Goal: Task Accomplishment & Management: Use online tool/utility

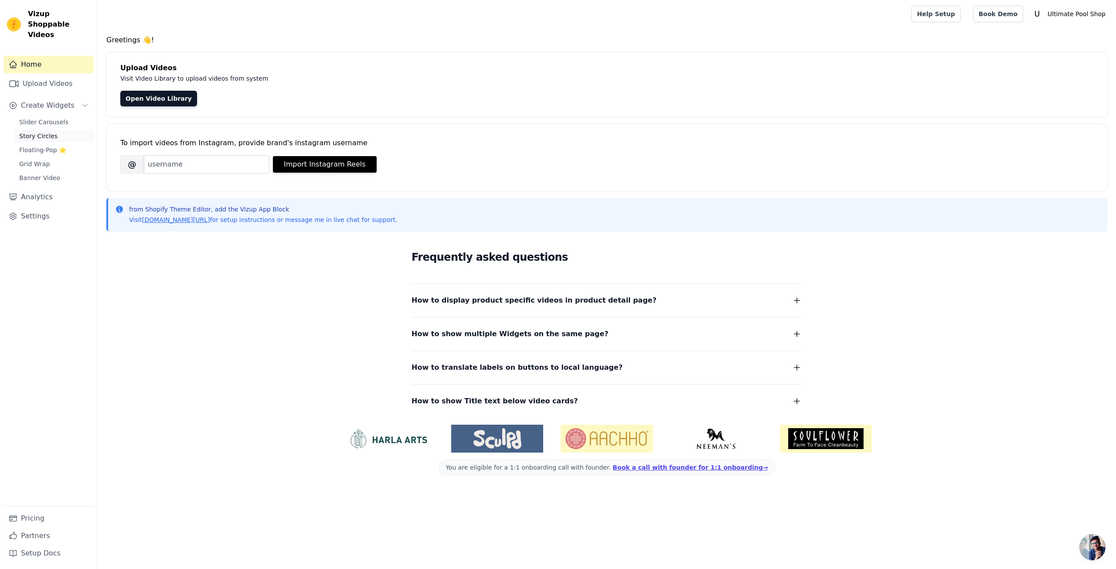
click at [38, 132] on span "Story Circles" at bounding box center [38, 136] width 38 height 9
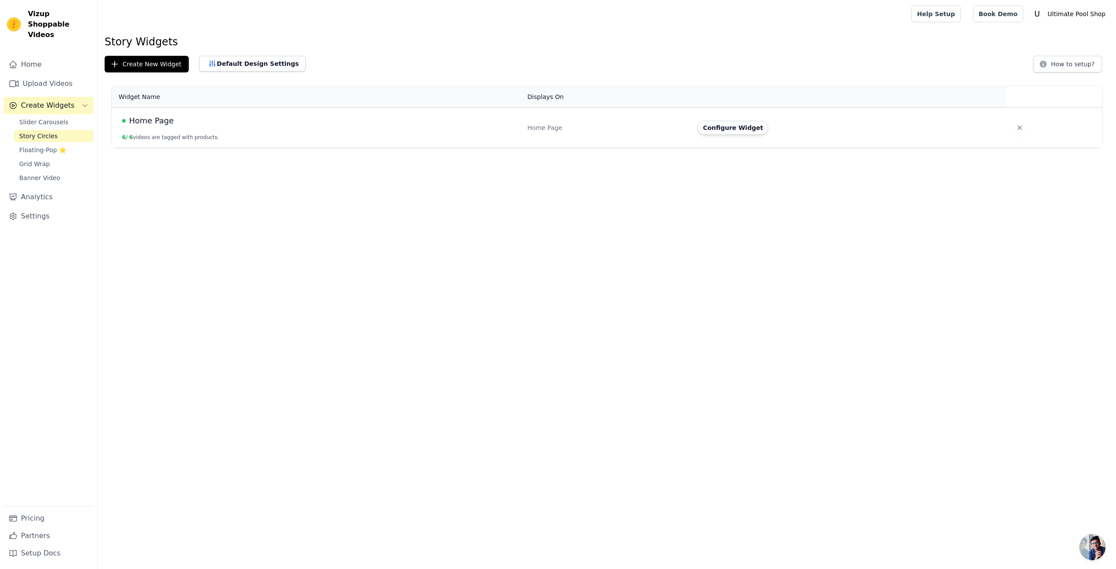
click at [422, 131] on td "Home Page 6 / 6 videos are tagged with products." at bounding box center [317, 128] width 411 height 41
click at [713, 127] on button "Configure Widget" at bounding box center [732, 128] width 71 height 14
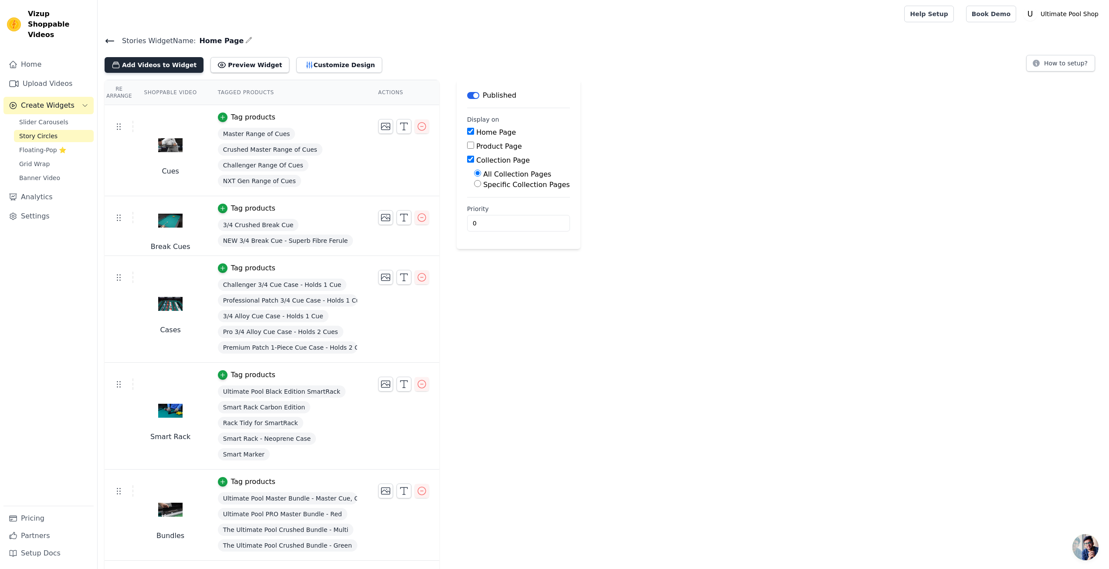
click at [162, 63] on button "Add Videos to Widget" at bounding box center [154, 65] width 99 height 16
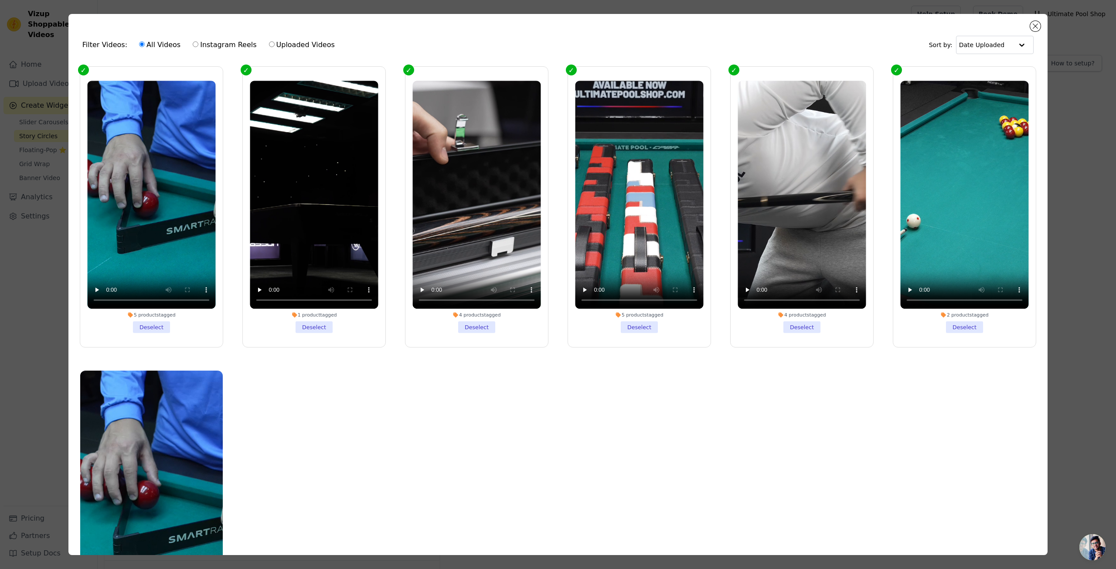
click at [268, 43] on label "Uploaded Videos" at bounding box center [301, 44] width 67 height 11
click at [269, 43] on input "Uploaded Videos" at bounding box center [272, 44] width 6 height 6
radio input "true"
click at [139, 48] on label "All Videos" at bounding box center [160, 44] width 42 height 11
click at [139, 47] on input "All Videos" at bounding box center [142, 44] width 6 height 6
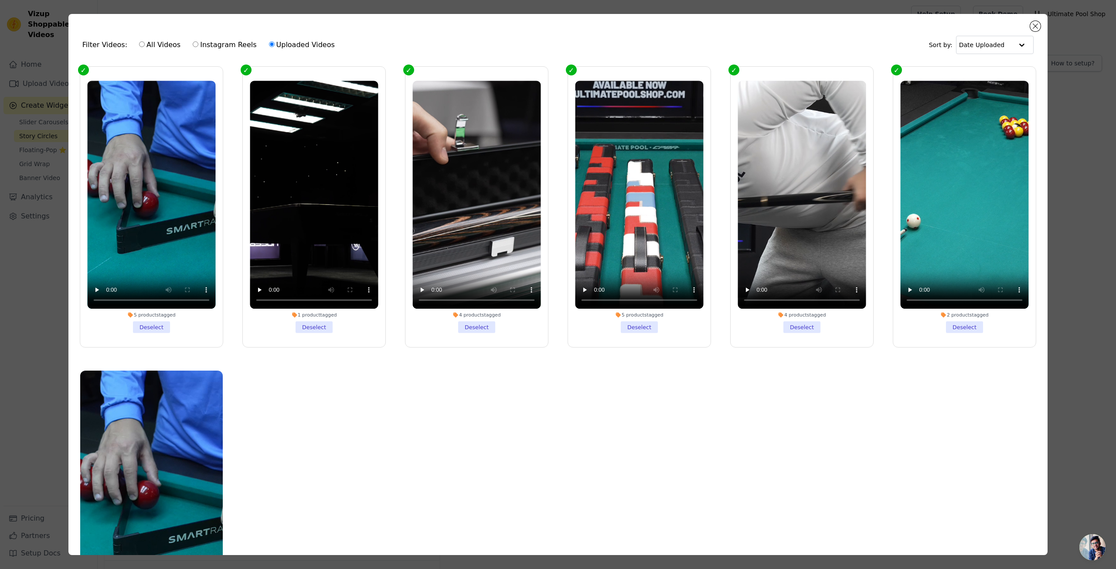
radio input "true"
click at [1031, 24] on button "Close modal" at bounding box center [1035, 26] width 10 height 10
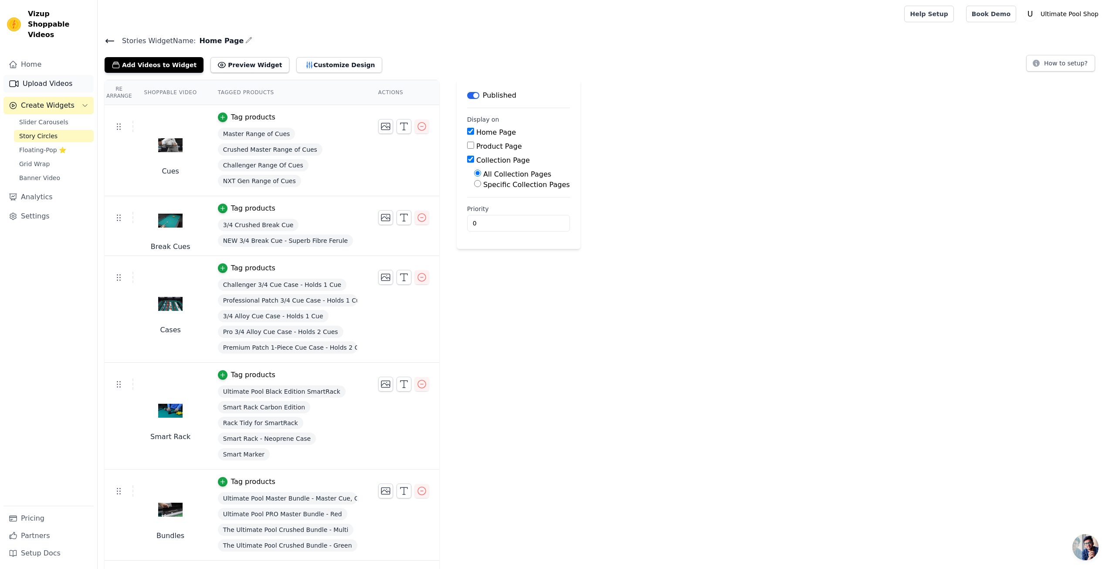
click at [45, 75] on link "Upload Videos" at bounding box center [48, 83] width 90 height 17
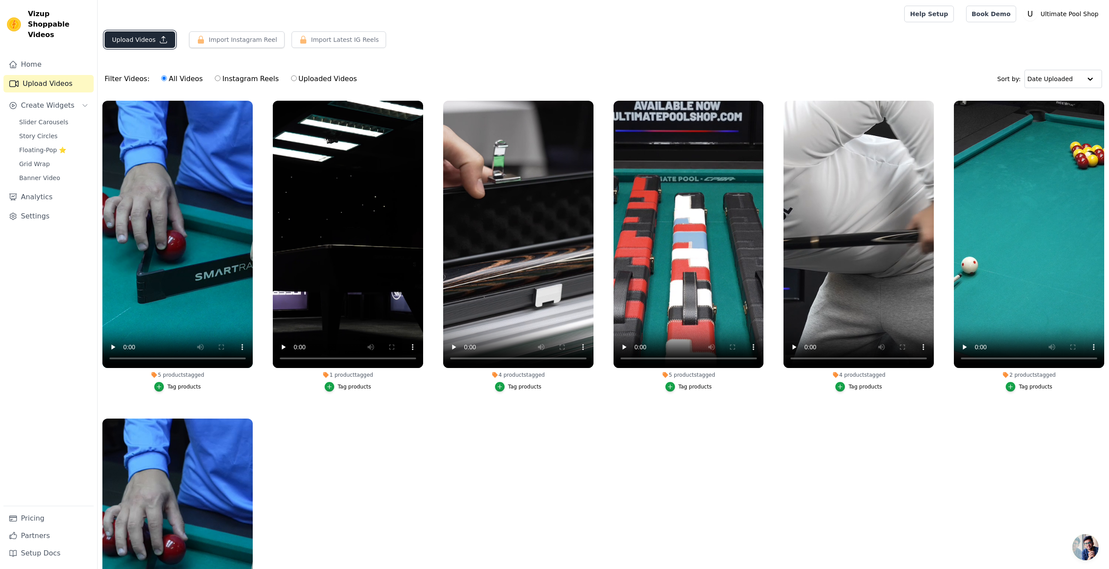
click at [142, 43] on button "Upload Videos" at bounding box center [140, 39] width 71 height 17
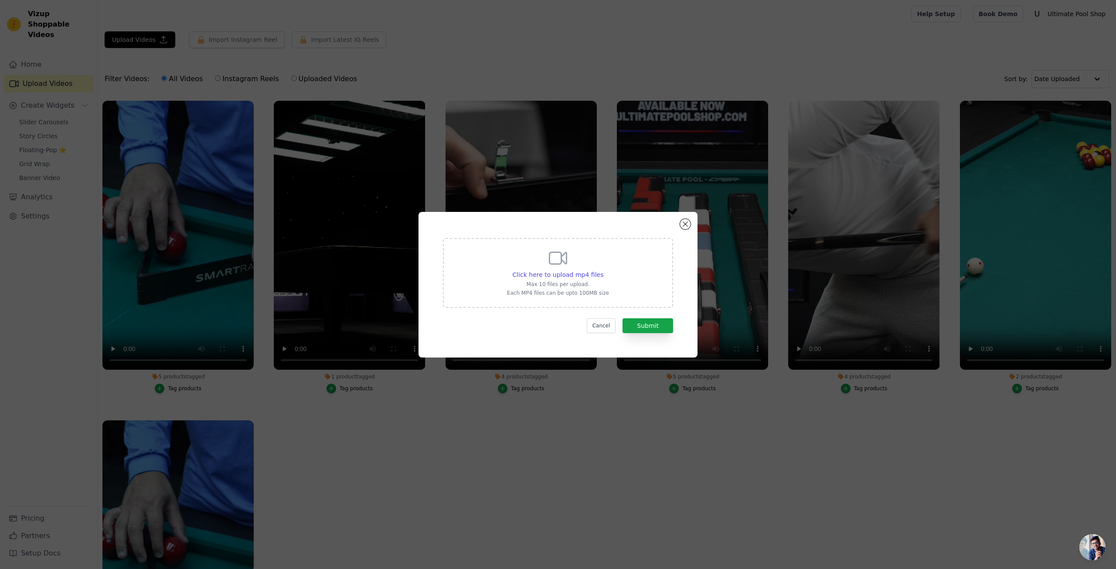
click at [604, 283] on p "Max 10 files per upload." at bounding box center [558, 284] width 102 height 7
click at [603, 270] on input "Click here to upload mp4 files Max 10 files per upload. Each MP4 files can be u…" at bounding box center [603, 270] width 0 height 0
type input "C:\fakepath\Balls Home Page Video.mp4"
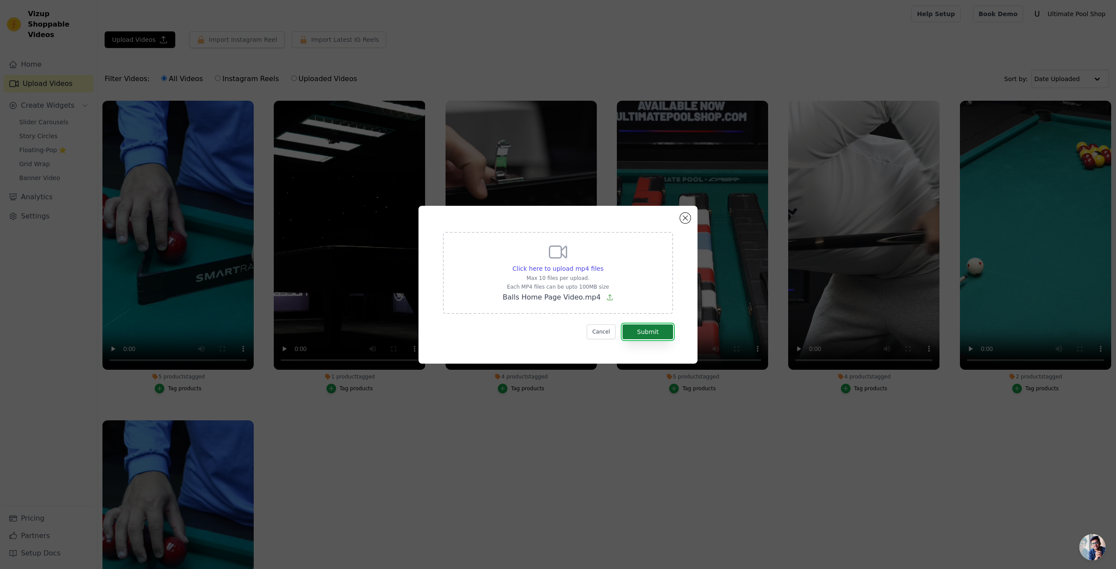
click at [644, 335] on button "Submit" at bounding box center [647, 331] width 51 height 15
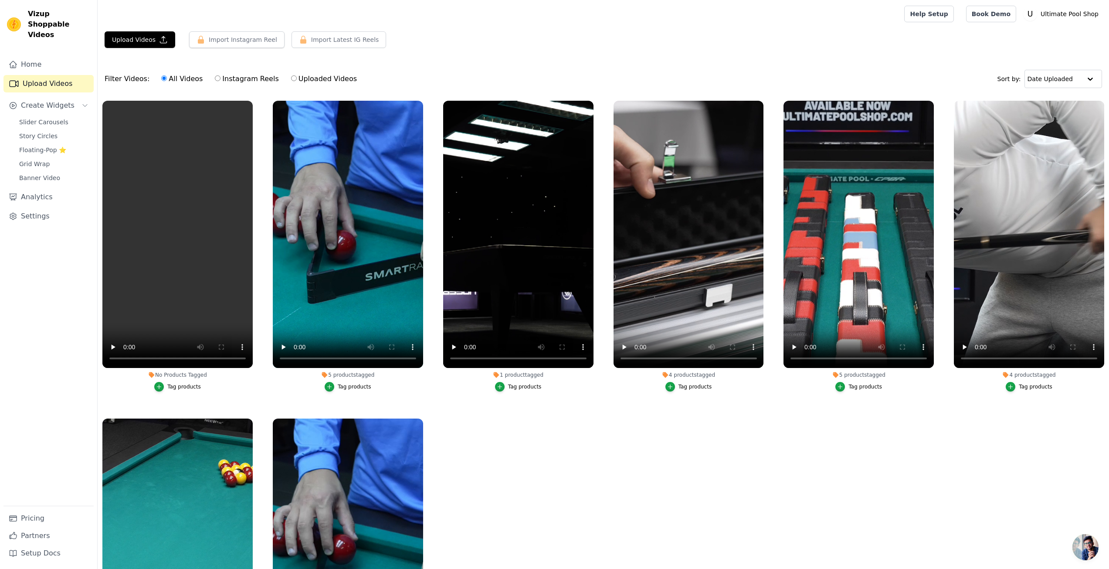
click at [186, 388] on div "Tag products" at bounding box center [184, 386] width 34 height 7
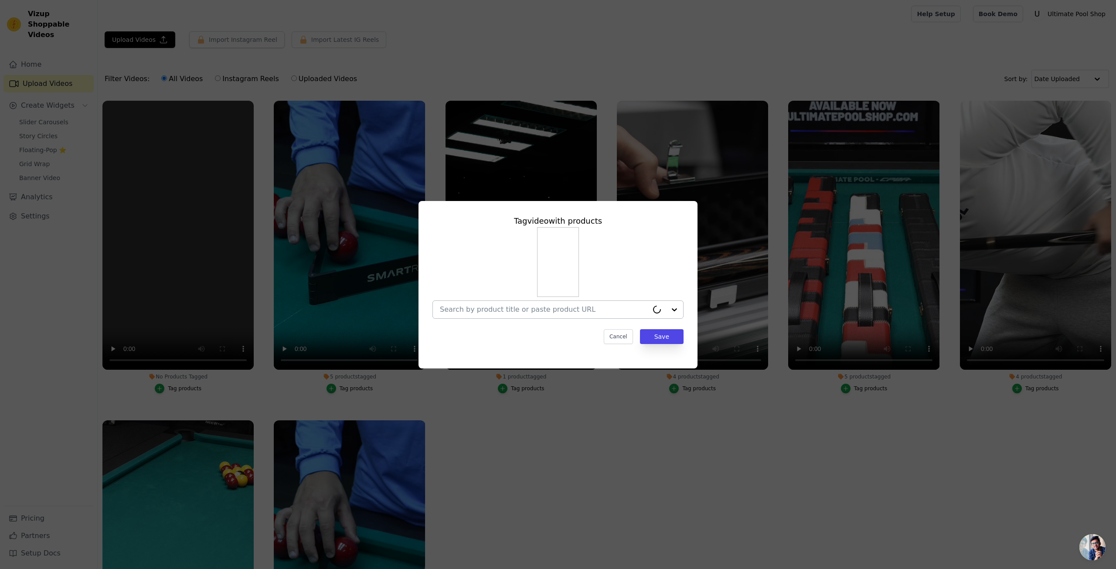
click at [566, 315] on div at bounding box center [544, 309] width 208 height 17
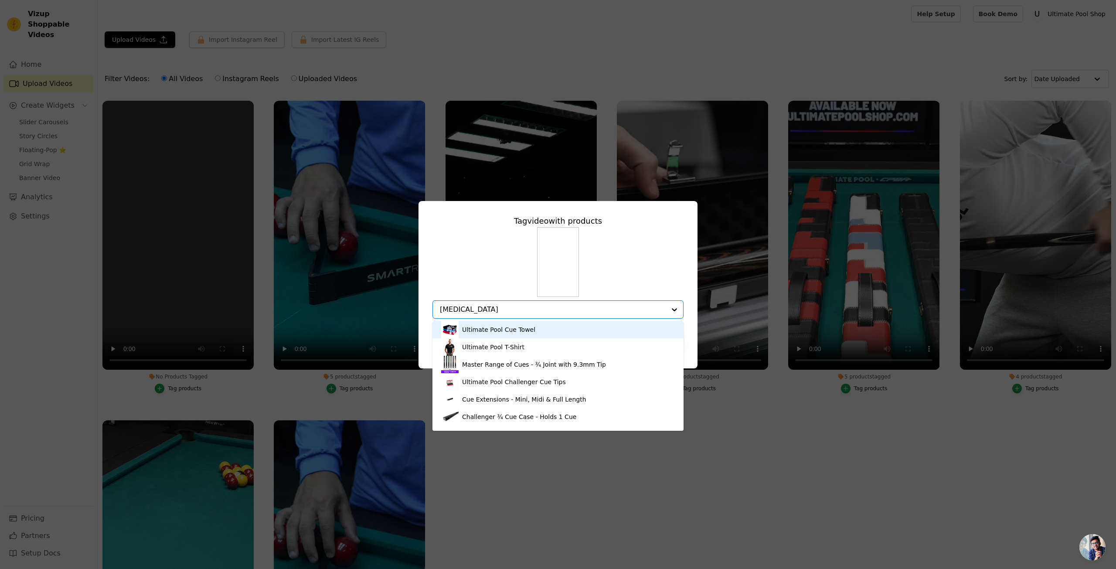
type input "ball"
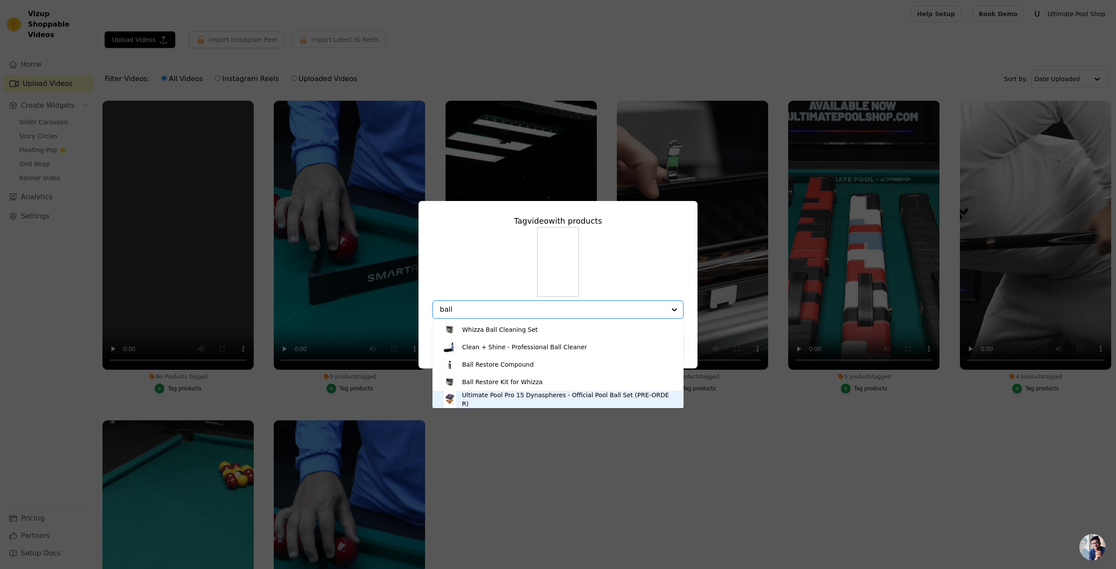
click at [571, 401] on div "Ultimate Pool Pro 15 Dynaspheres - Official Pool Ball Set (PRE-ORDER)" at bounding box center [568, 399] width 213 height 17
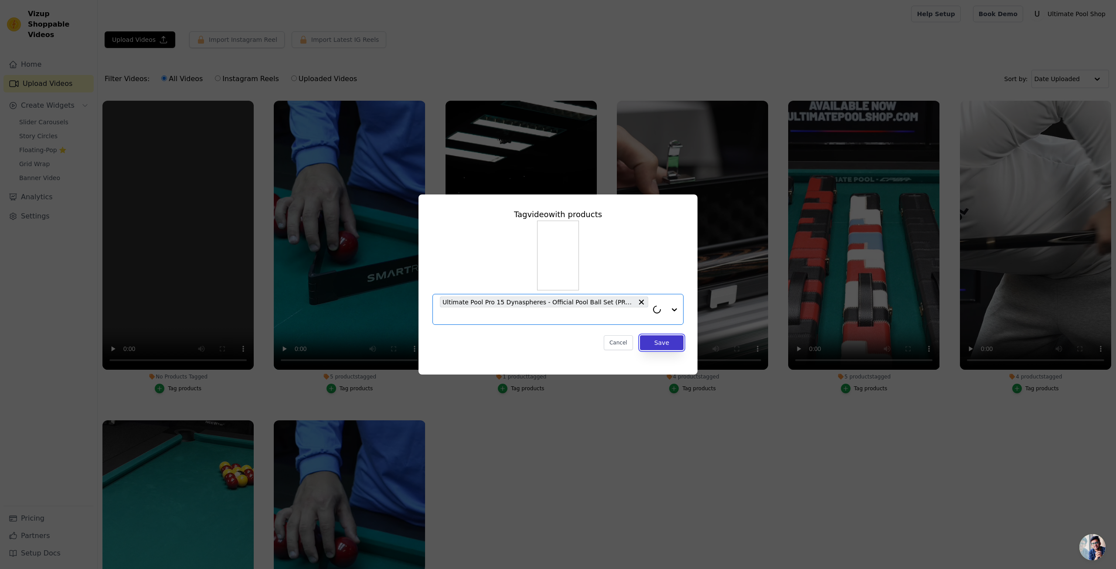
click at [666, 347] on button "Save" at bounding box center [662, 342] width 44 height 15
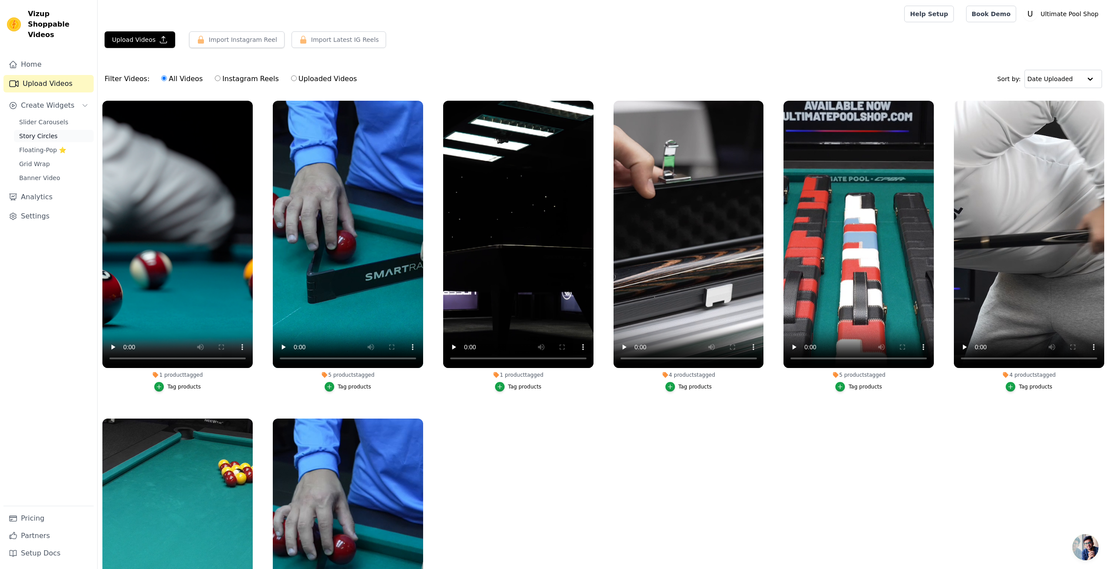
click at [53, 130] on link "Story Circles" at bounding box center [54, 136] width 80 height 12
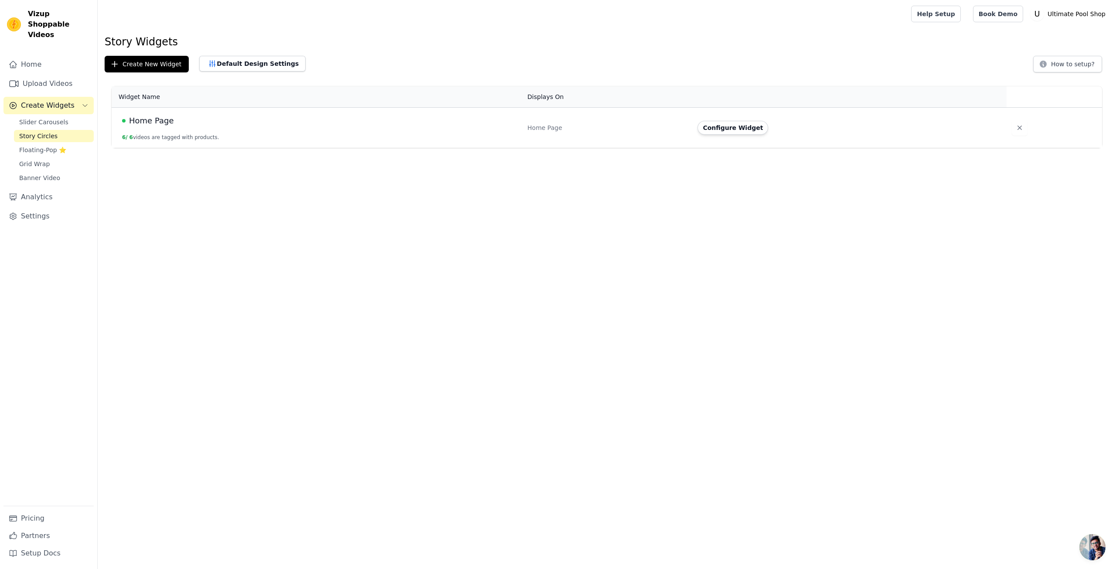
click at [234, 117] on div "Home Page" at bounding box center [319, 121] width 395 height 12
click at [737, 131] on button "Configure Widget" at bounding box center [732, 128] width 71 height 14
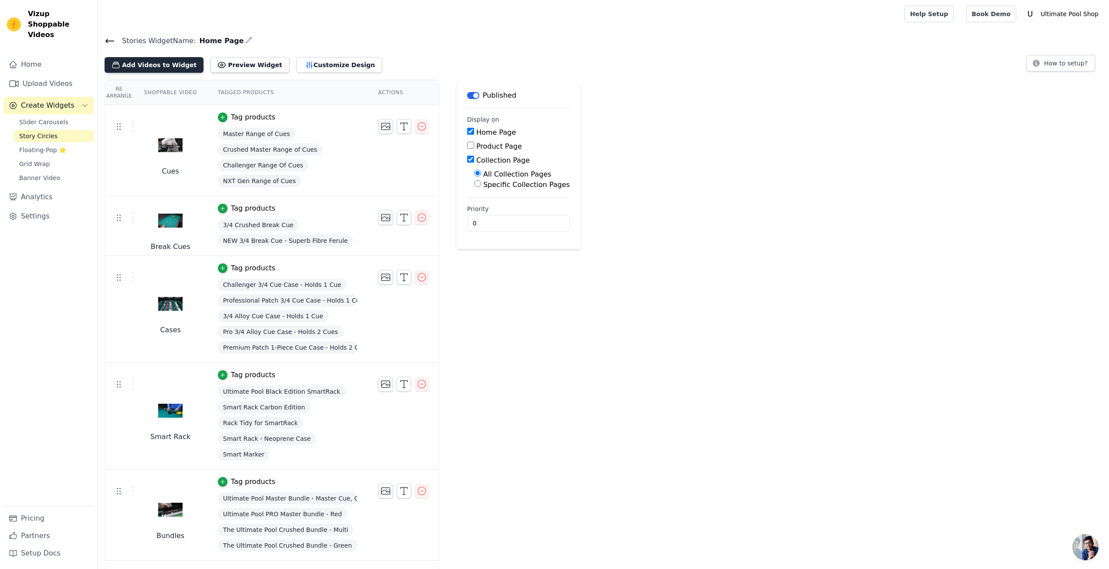
click at [165, 68] on button "Add Videos to Widget" at bounding box center [154, 65] width 99 height 16
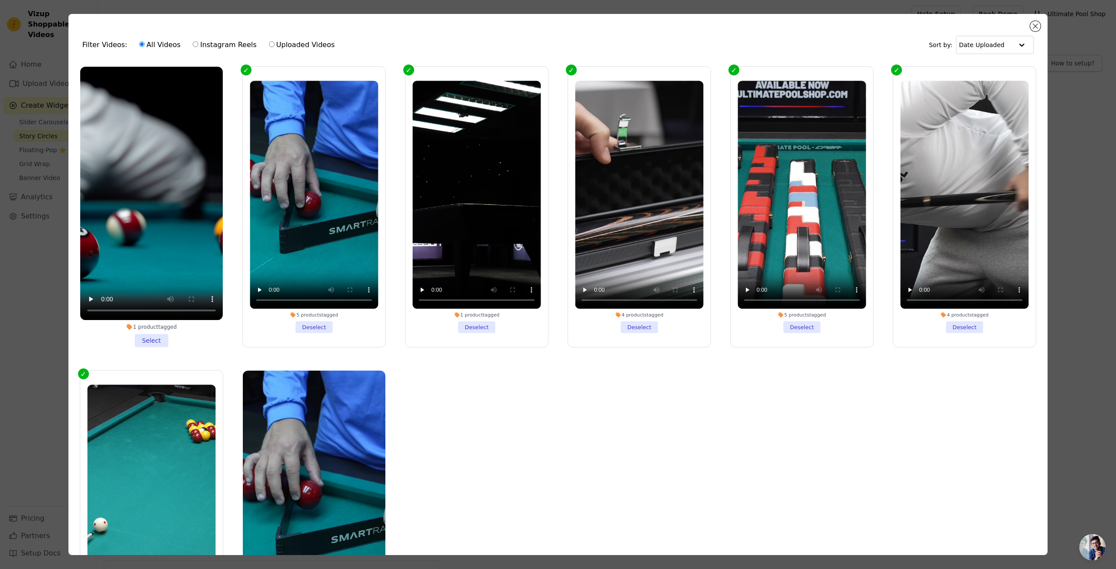
click at [155, 337] on li "1 product tagged Select" at bounding box center [151, 207] width 143 height 280
click at [0, 0] on input "1 product tagged Select" at bounding box center [0, 0] width 0 height 0
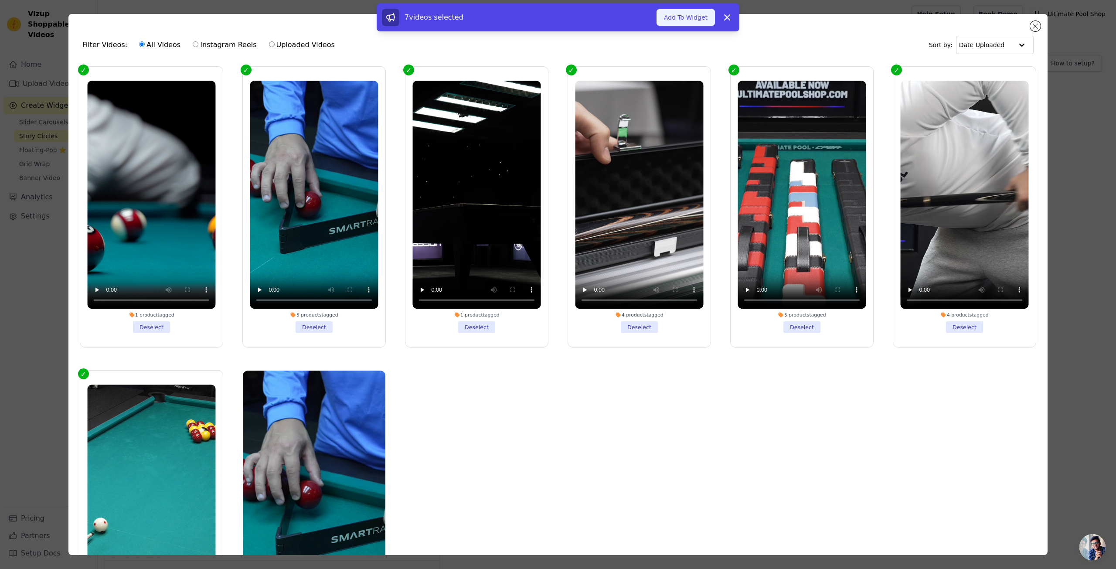
click at [672, 19] on button "Add To Widget" at bounding box center [685, 17] width 58 height 17
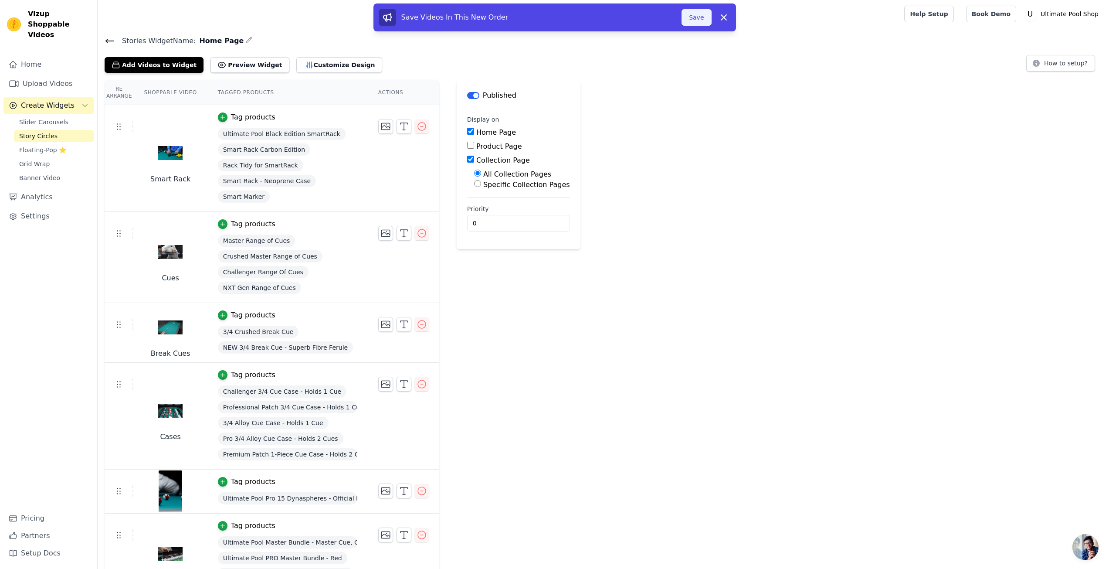
click at [692, 15] on button "Save" at bounding box center [697, 17] width 30 height 17
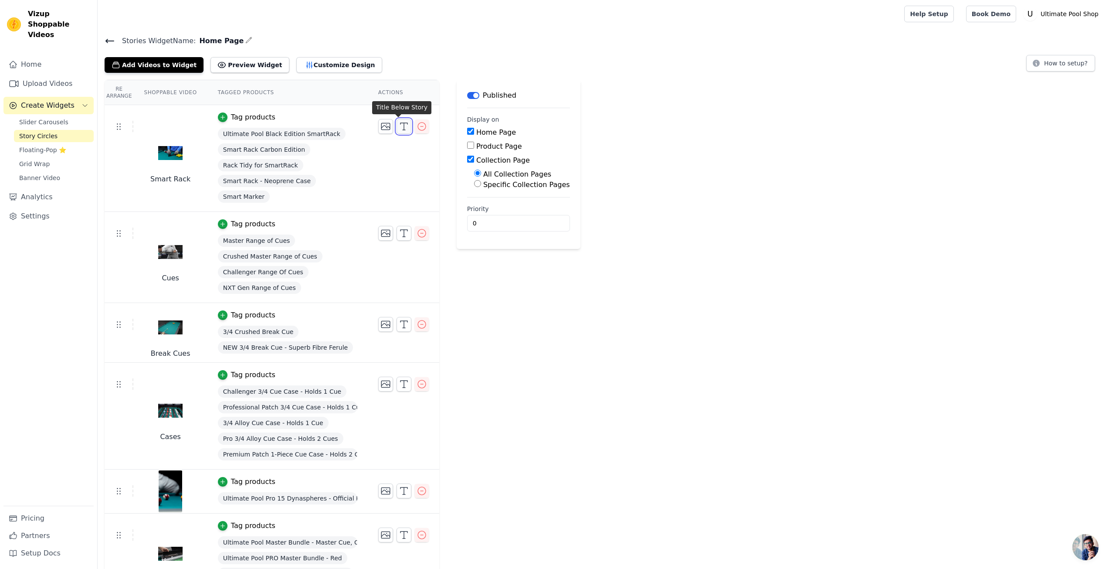
click at [399, 129] on icon "button" at bounding box center [404, 126] width 10 height 10
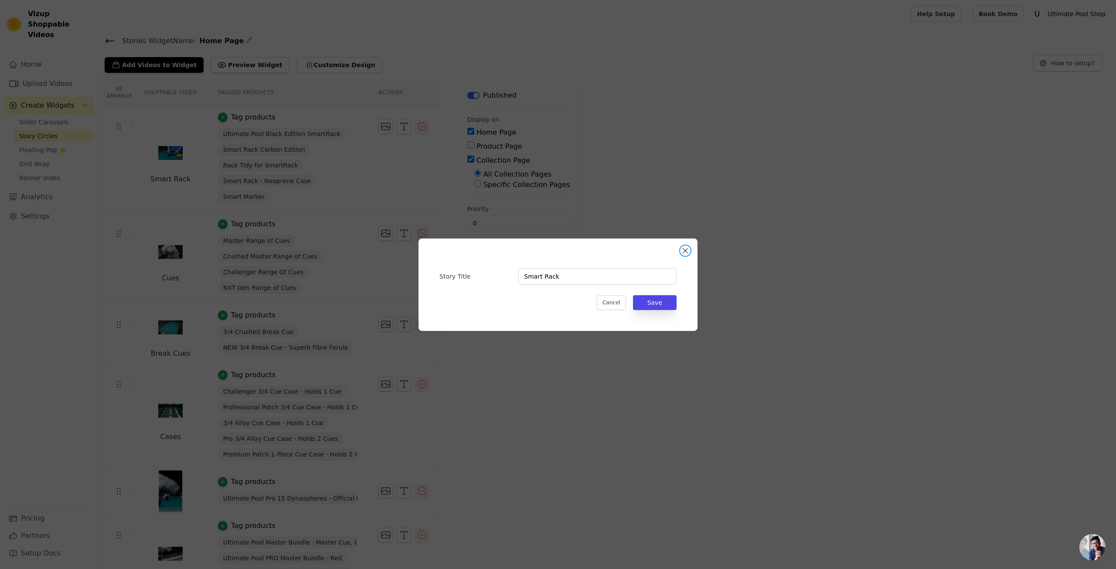
click at [683, 253] on button "Close modal" at bounding box center [685, 250] width 10 height 10
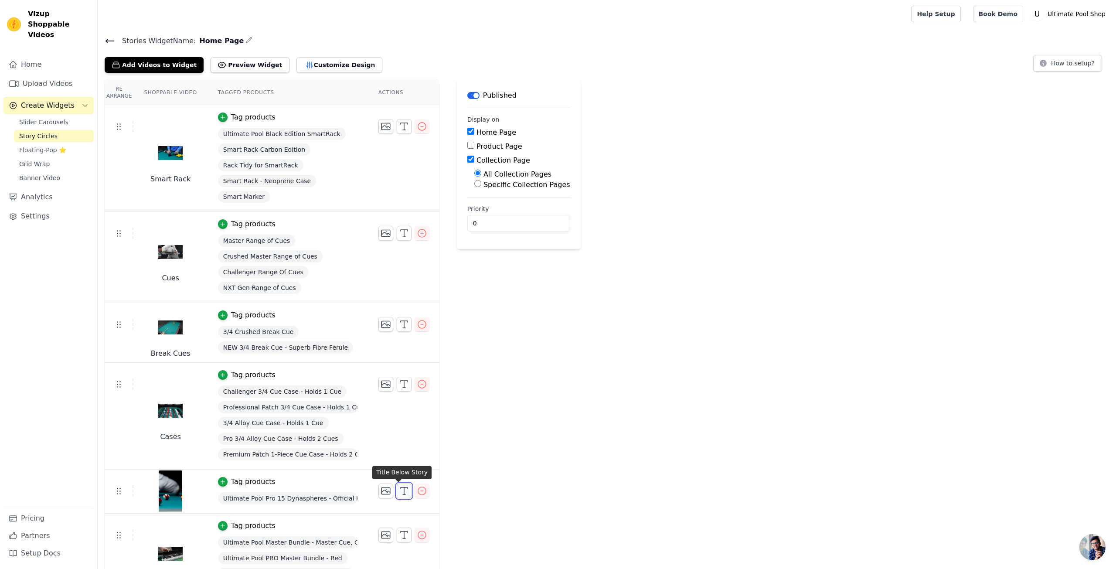
click at [399, 495] on icon "button" at bounding box center [404, 491] width 10 height 10
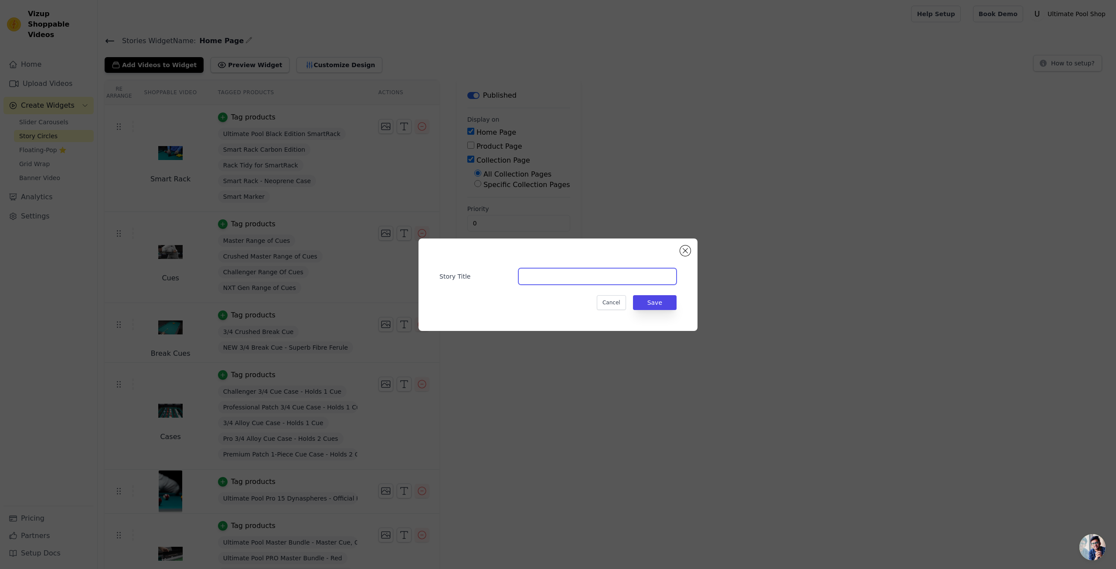
click at [536, 276] on input "Story Title" at bounding box center [597, 276] width 158 height 17
type input "Balls"
click at [652, 303] on button "Save" at bounding box center [655, 302] width 44 height 15
